Goal: Task Accomplishment & Management: Complete application form

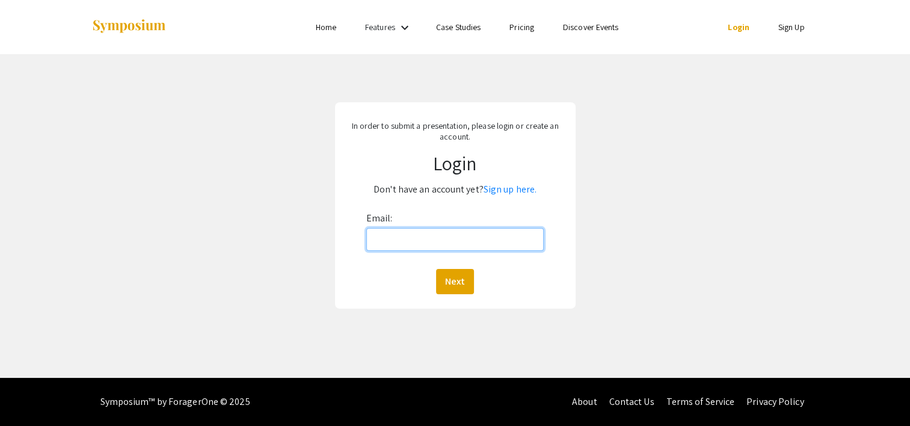
click at [475, 251] on input "Email:" at bounding box center [455, 239] width 178 height 23
type input "[EMAIL_ADDRESS][DOMAIN_NAME]"
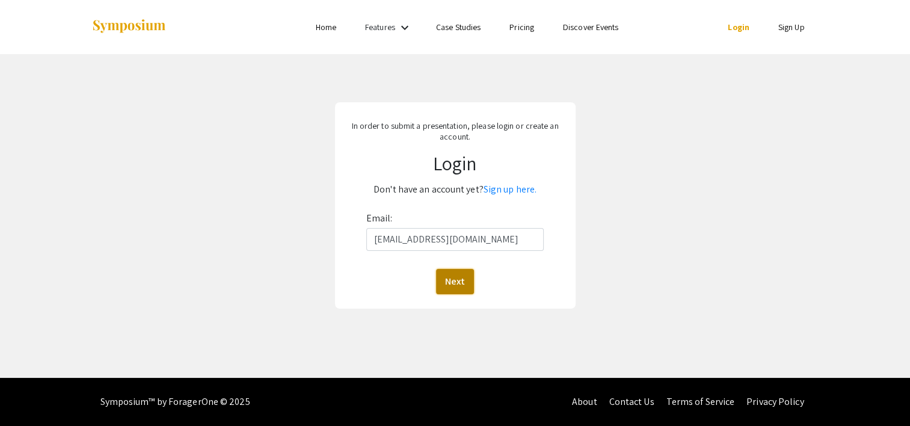
click at [455, 294] on button "Next" at bounding box center [455, 281] width 38 height 25
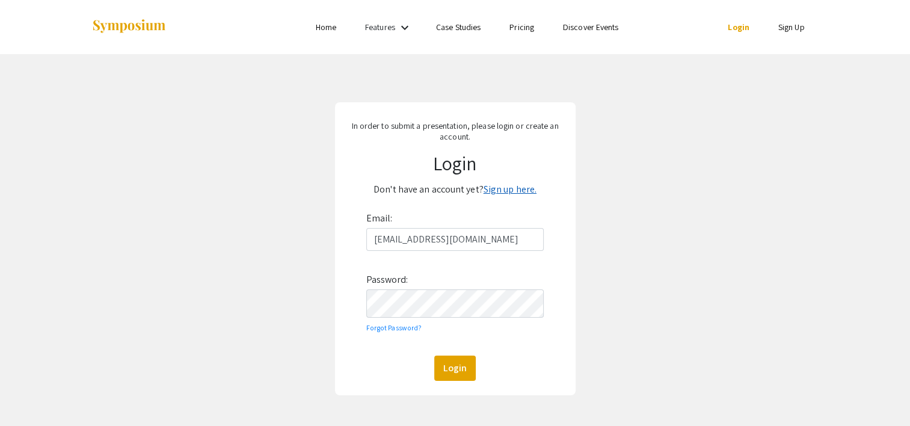
click at [506, 196] on link "Sign up here." at bounding box center [510, 189] width 53 height 13
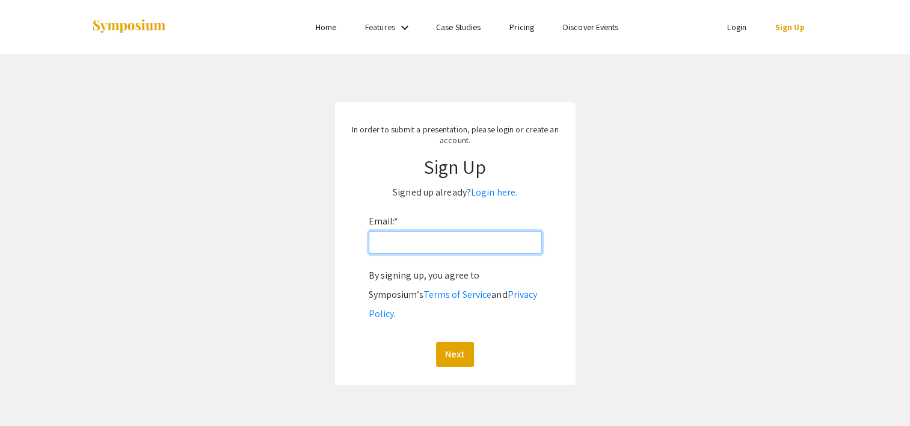
click at [457, 254] on input "Email: *" at bounding box center [455, 242] width 173 height 23
type input "[EMAIL_ADDRESS][DOMAIN_NAME]"
click at [457, 367] on button "Next" at bounding box center [455, 354] width 38 height 25
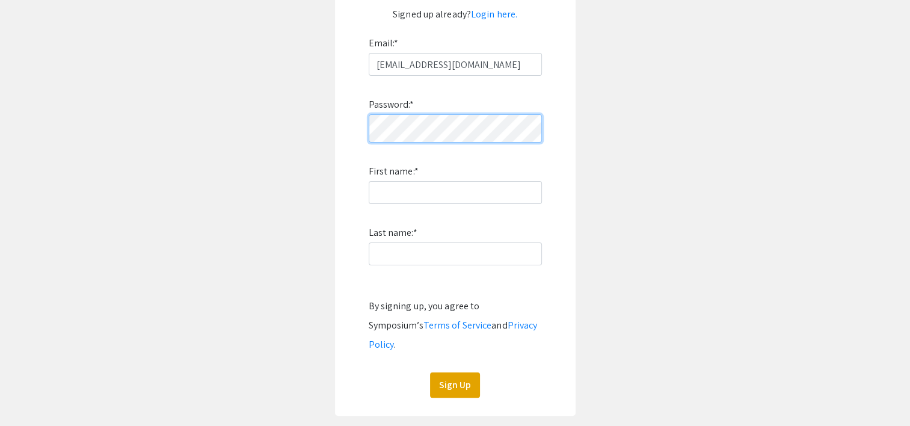
scroll to position [181, 0]
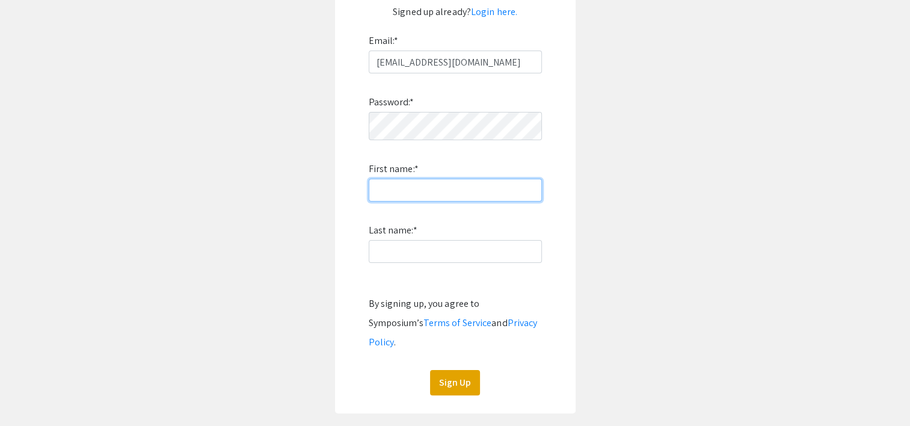
click at [438, 202] on input "First name: *" at bounding box center [455, 190] width 173 height 23
type input "Iheoma"
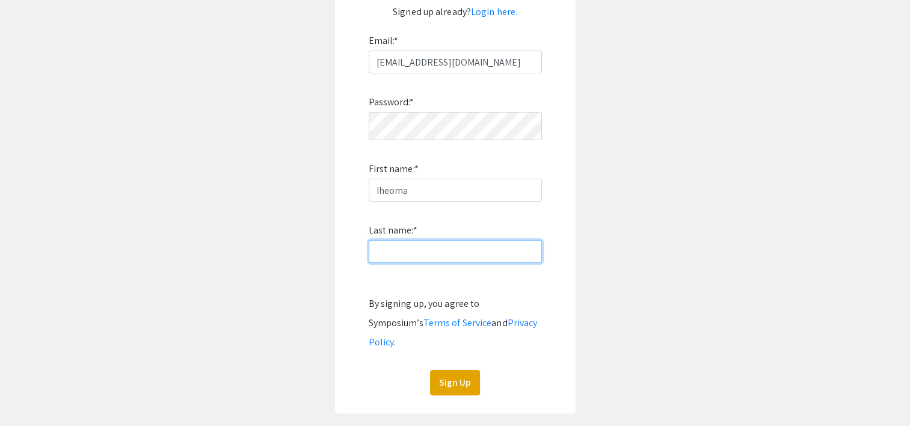
type input "Anaemeribe"
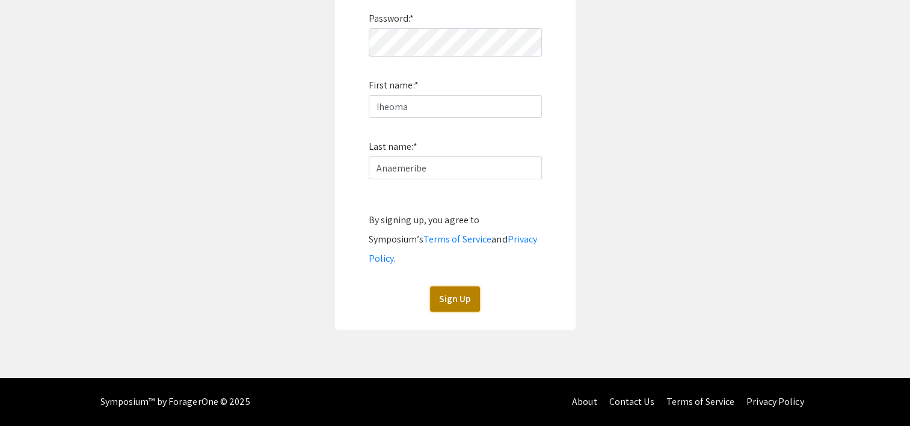
click at [440, 304] on button "Sign Up" at bounding box center [455, 298] width 50 height 25
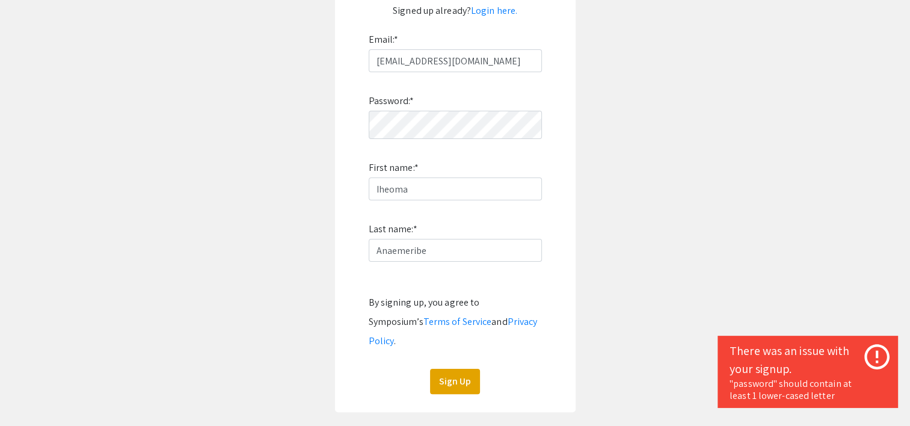
scroll to position [179, 0]
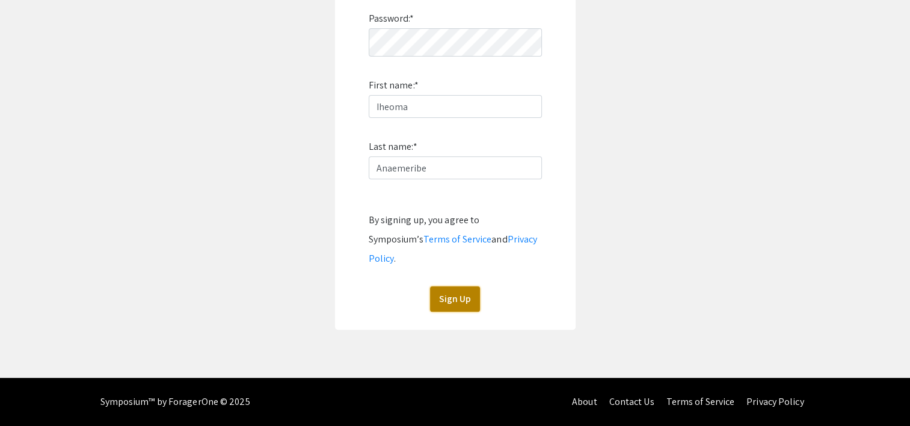
click at [480, 291] on button "Sign Up" at bounding box center [455, 298] width 50 height 25
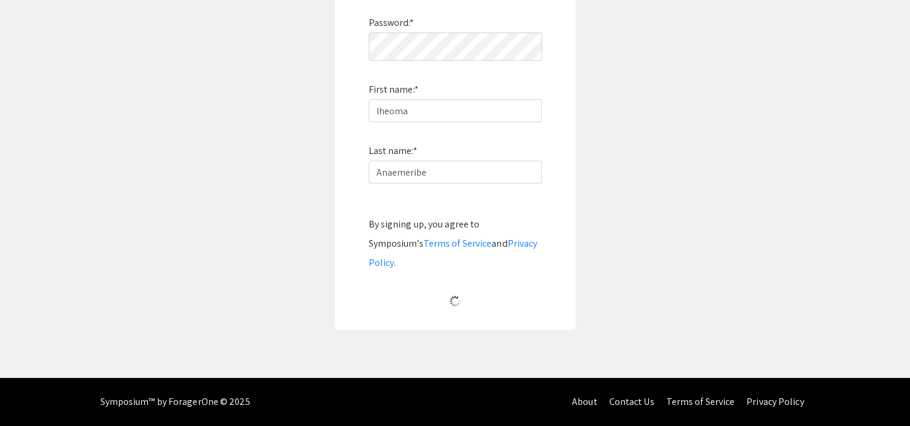
scroll to position [37, 0]
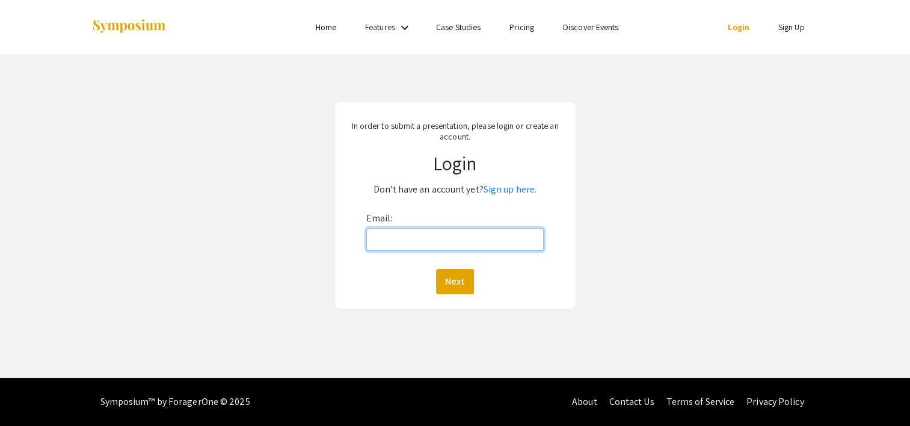
click at [449, 251] on input "Email:" at bounding box center [455, 239] width 178 height 23
type input "[EMAIL_ADDRESS][DOMAIN_NAME]"
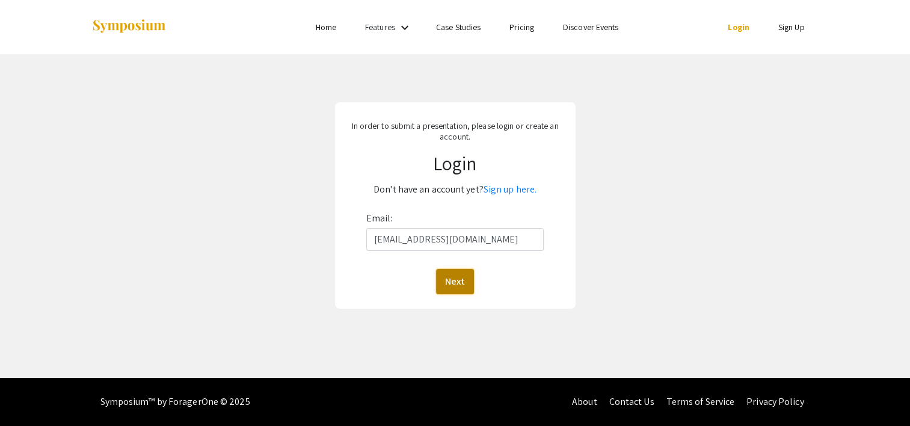
click at [443, 294] on button "Next" at bounding box center [455, 281] width 38 height 25
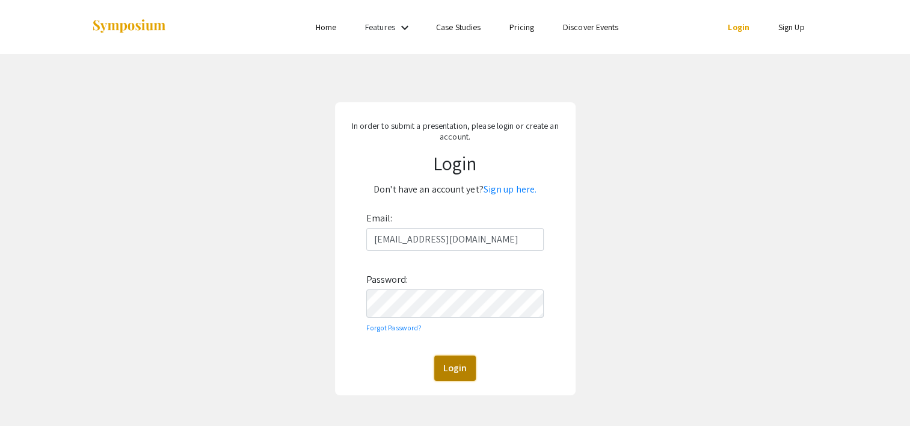
click at [453, 381] on button "Login" at bounding box center [455, 368] width 42 height 25
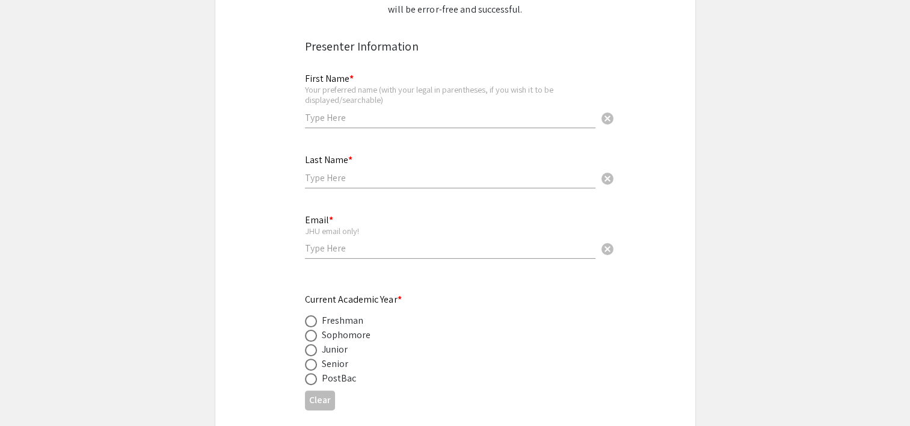
scroll to position [181, 0]
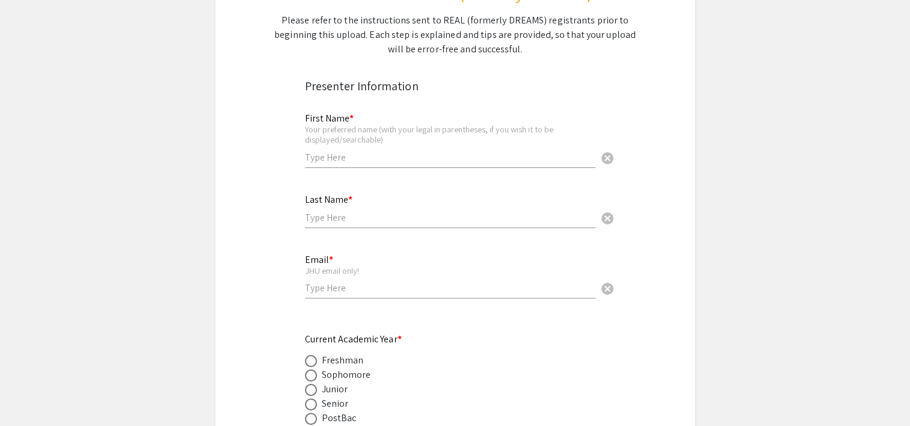
click at [369, 164] on input "text" at bounding box center [450, 157] width 291 height 13
type input "Iheoma"
click at [492, 95] on div "Presenter Information" at bounding box center [455, 86] width 301 height 18
click at [479, 224] on input "text" at bounding box center [450, 217] width 291 height 13
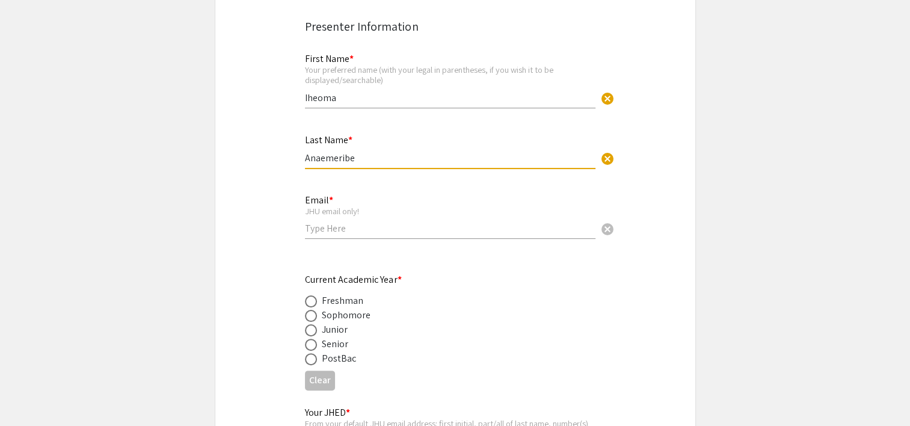
scroll to position [301, 0]
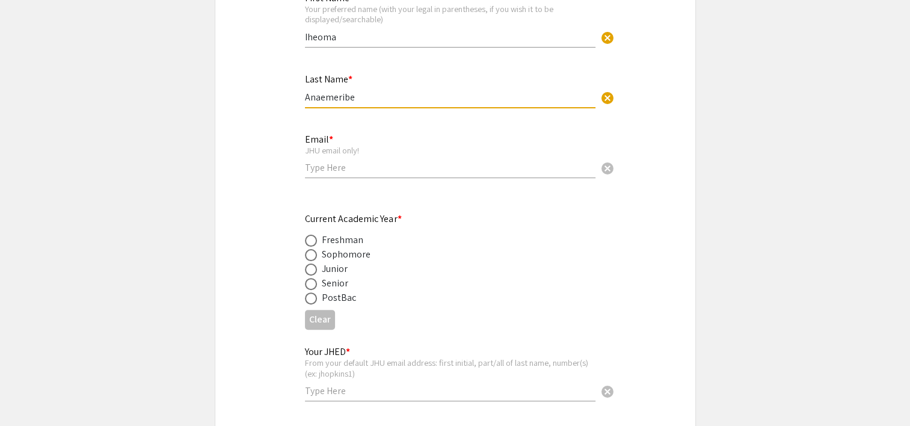
type input "Anaemeribe"
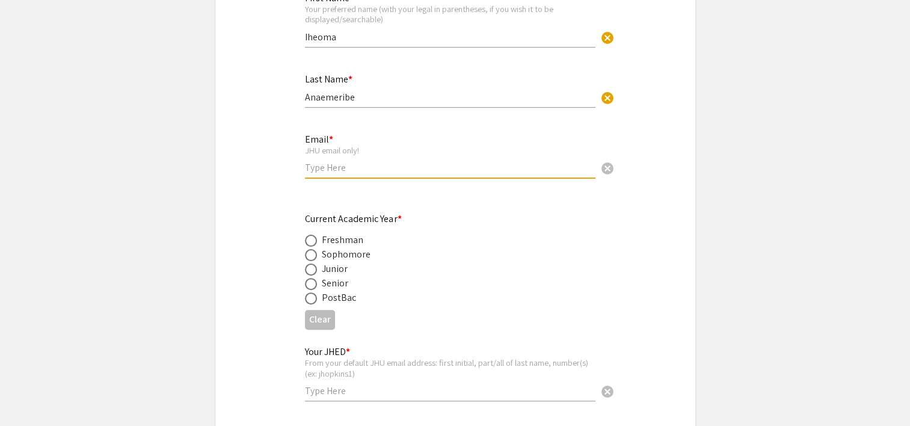
click at [360, 174] on input "email" at bounding box center [450, 167] width 291 height 13
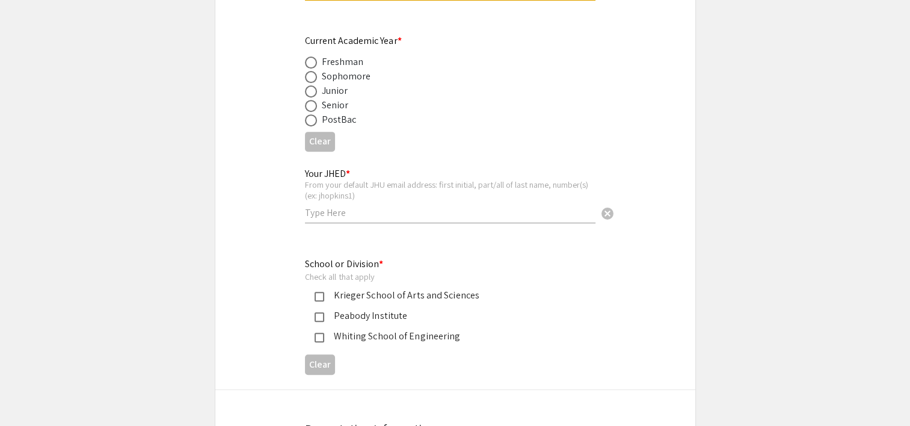
scroll to position [481, 0]
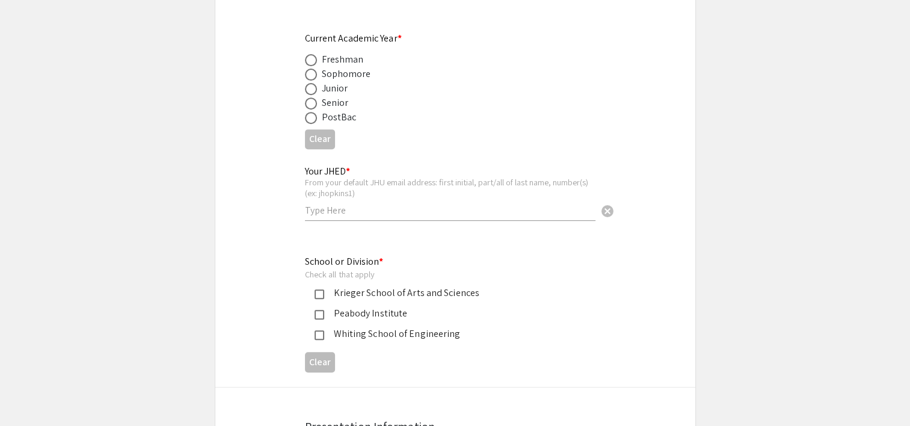
type input "[EMAIL_ADDRESS][DOMAIN_NAME]"
click at [309, 110] on span at bounding box center [311, 103] width 12 height 12
click at [309, 110] on input "radio" at bounding box center [311, 103] width 12 height 12
radio input "true"
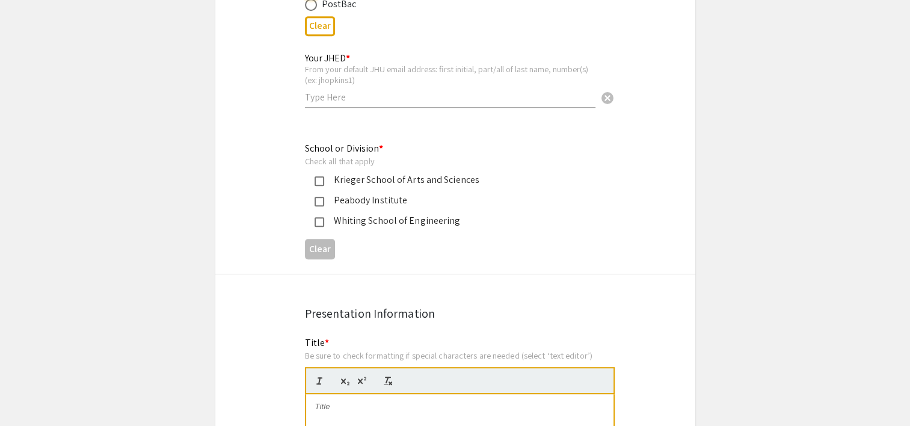
scroll to position [602, 0]
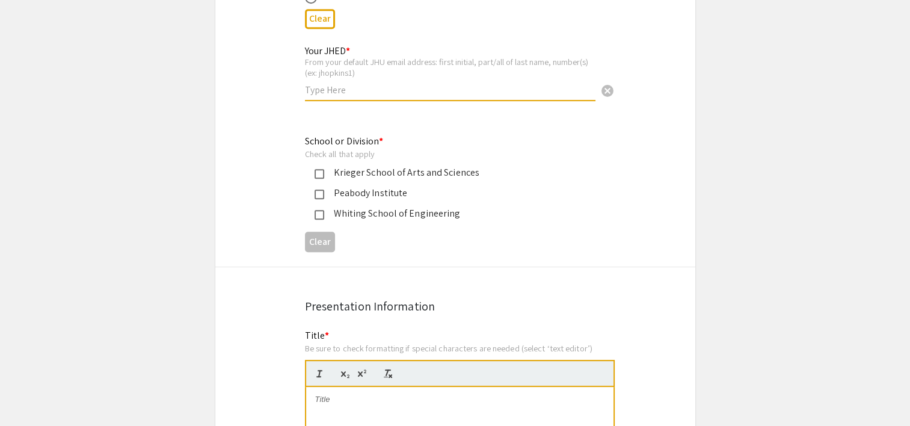
click at [371, 96] on input "text" at bounding box center [450, 90] width 291 height 13
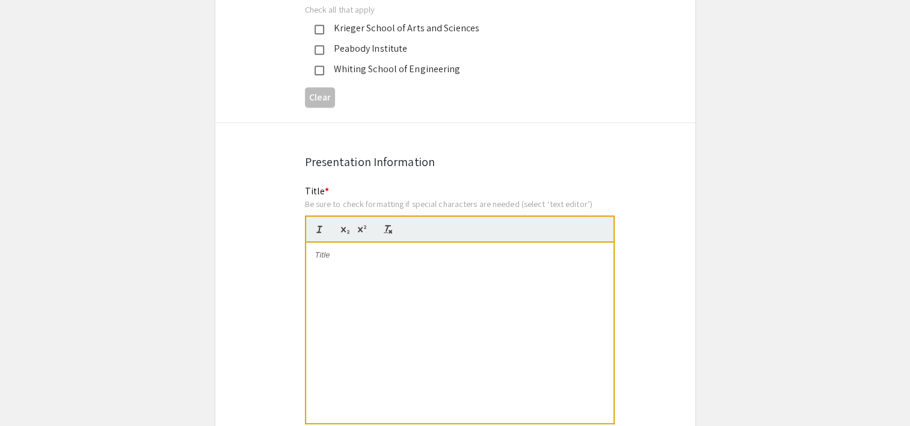
scroll to position [782, 0]
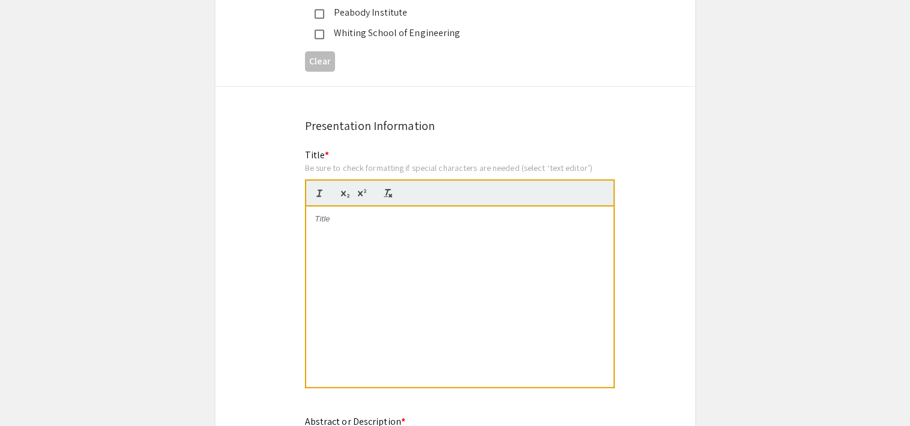
type input "ianaeme1"
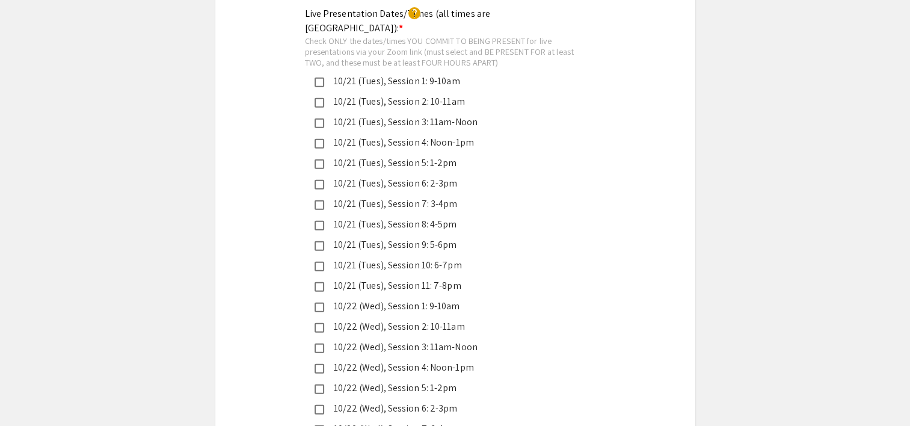
scroll to position [2708, 0]
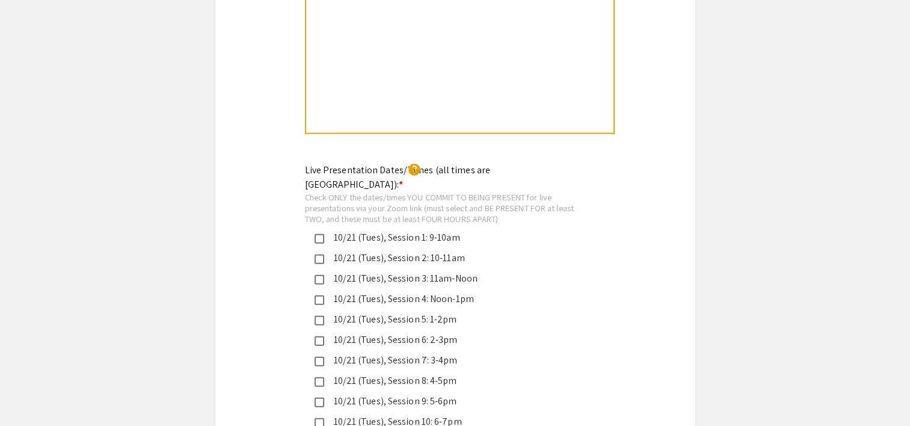
radio input "true"
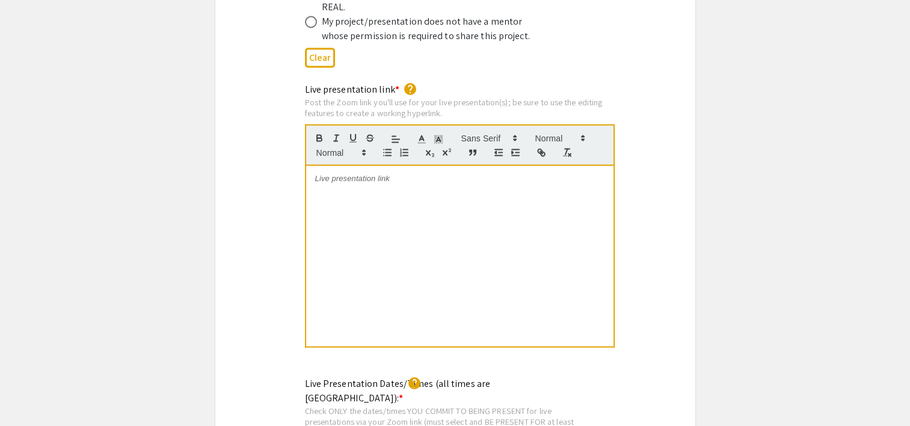
scroll to position [2467, 0]
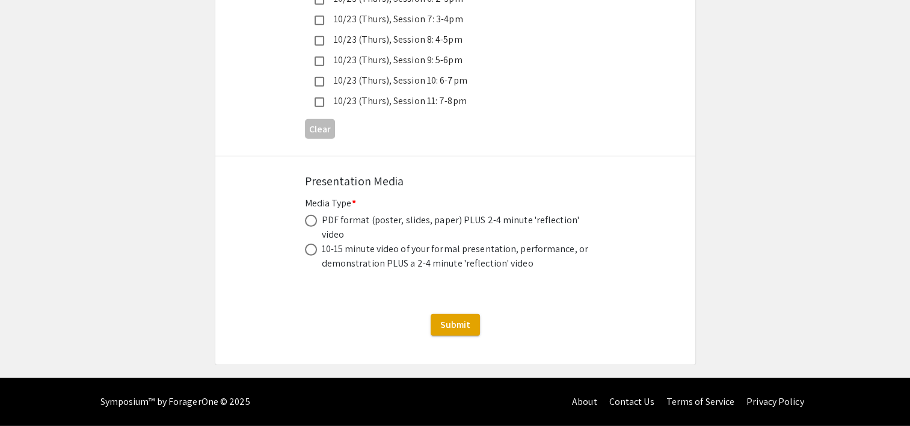
scroll to position [4032, 0]
click at [376, 213] on div "PDF format (poster, slides, paper) PLUS 2-4 minute 'reflection' video" at bounding box center [457, 227] width 271 height 29
click at [313, 215] on span at bounding box center [311, 221] width 12 height 12
click at [313, 215] on input "radio" at bounding box center [311, 221] width 12 height 12
radio input "true"
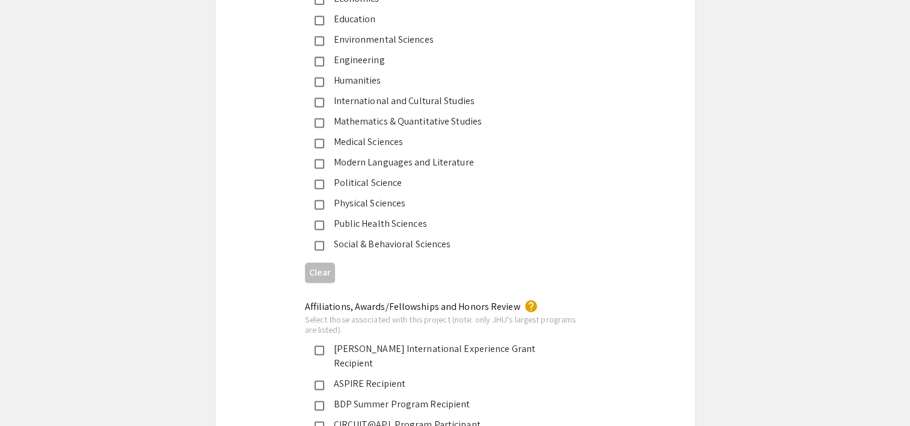
scroll to position [1665, 0]
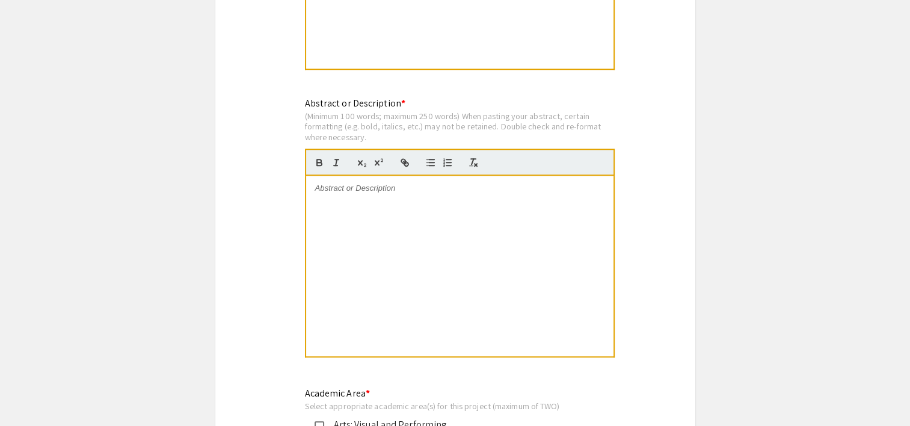
scroll to position [1123, 0]
